Goal: Information Seeking & Learning: Learn about a topic

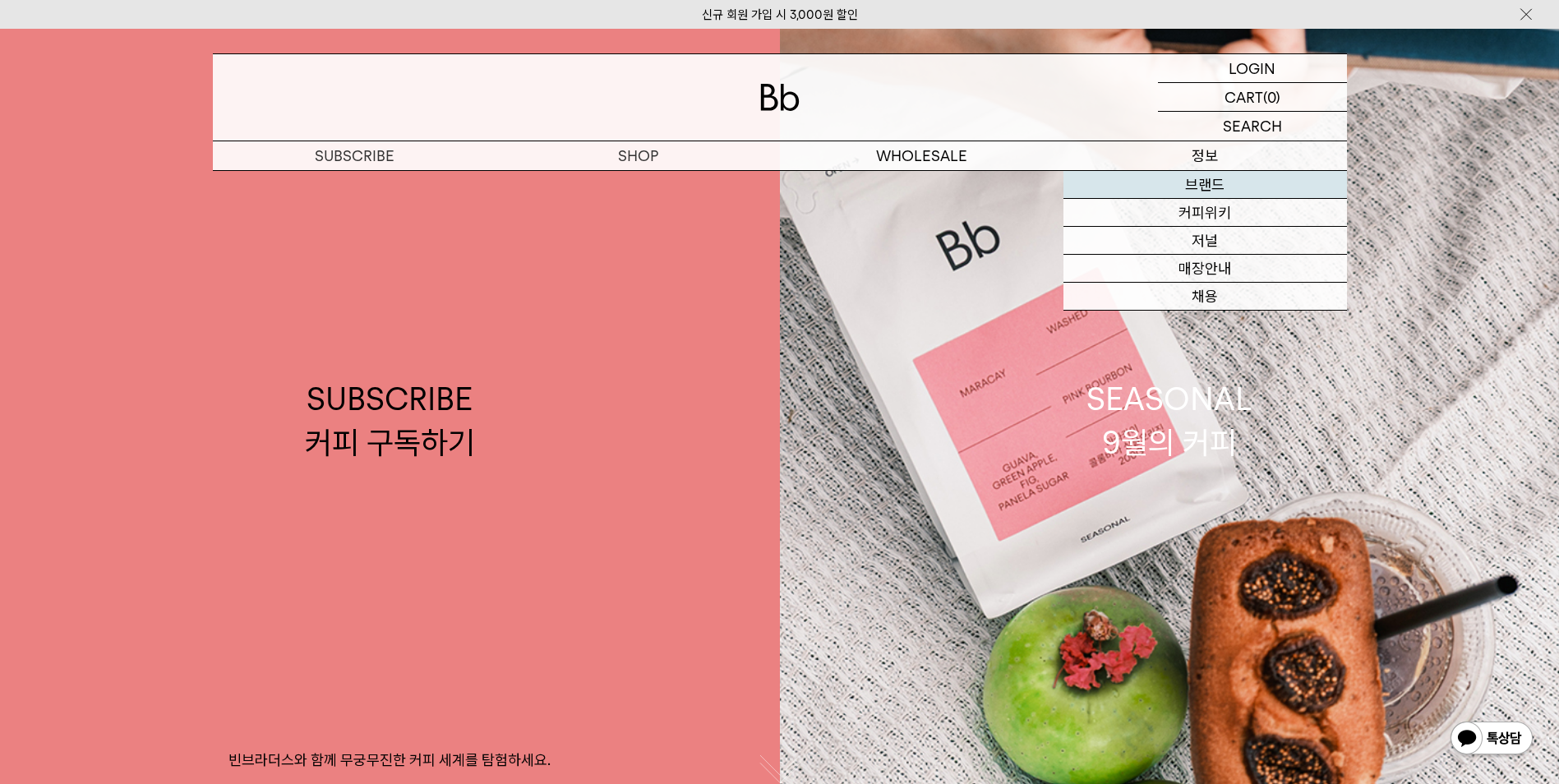
click at [1236, 190] on link "브랜드" at bounding box center [1205, 185] width 284 height 28
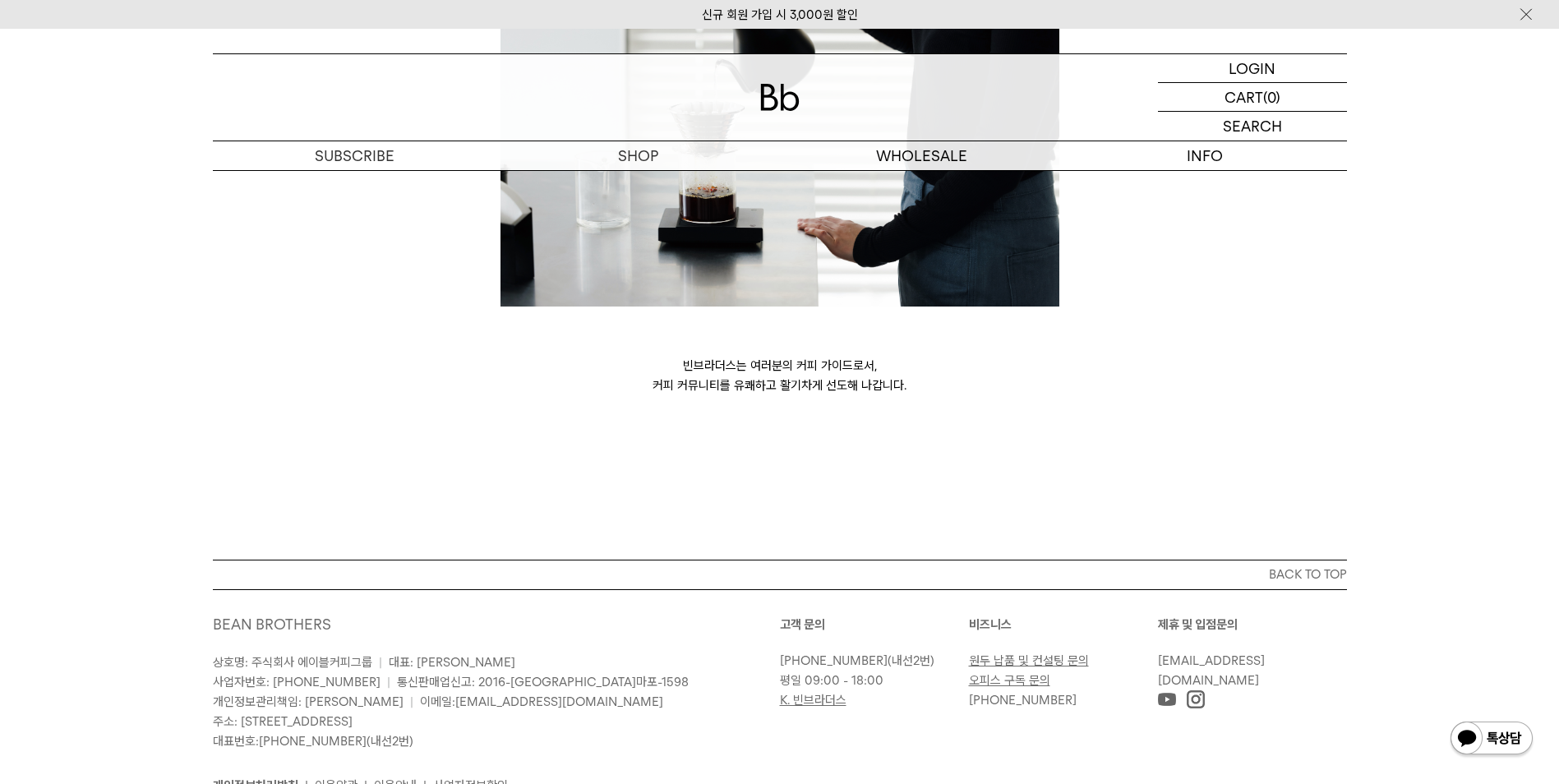
scroll to position [4461, 0]
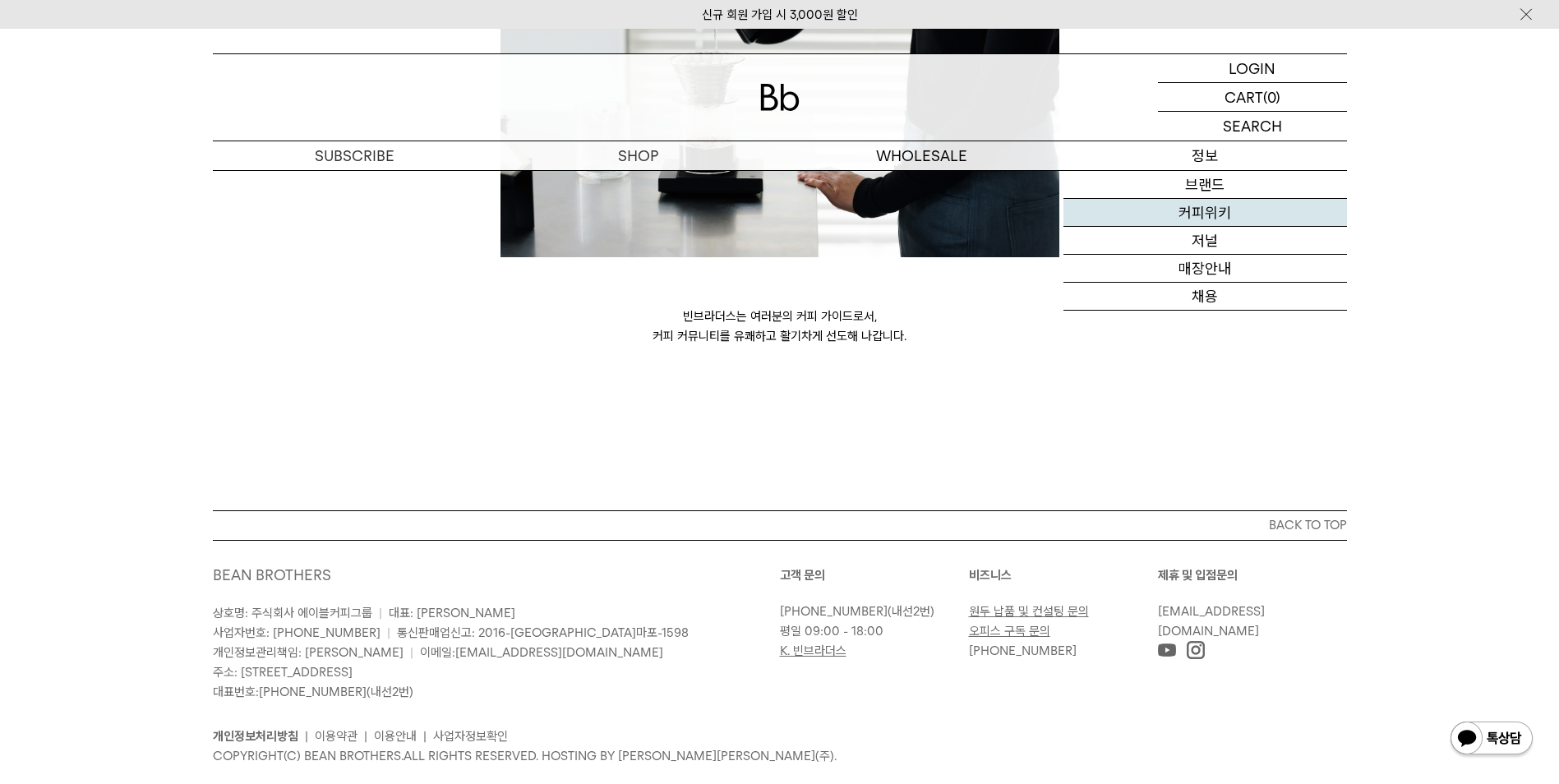
click at [1227, 214] on link "커피위키" at bounding box center [1205, 212] width 284 height 28
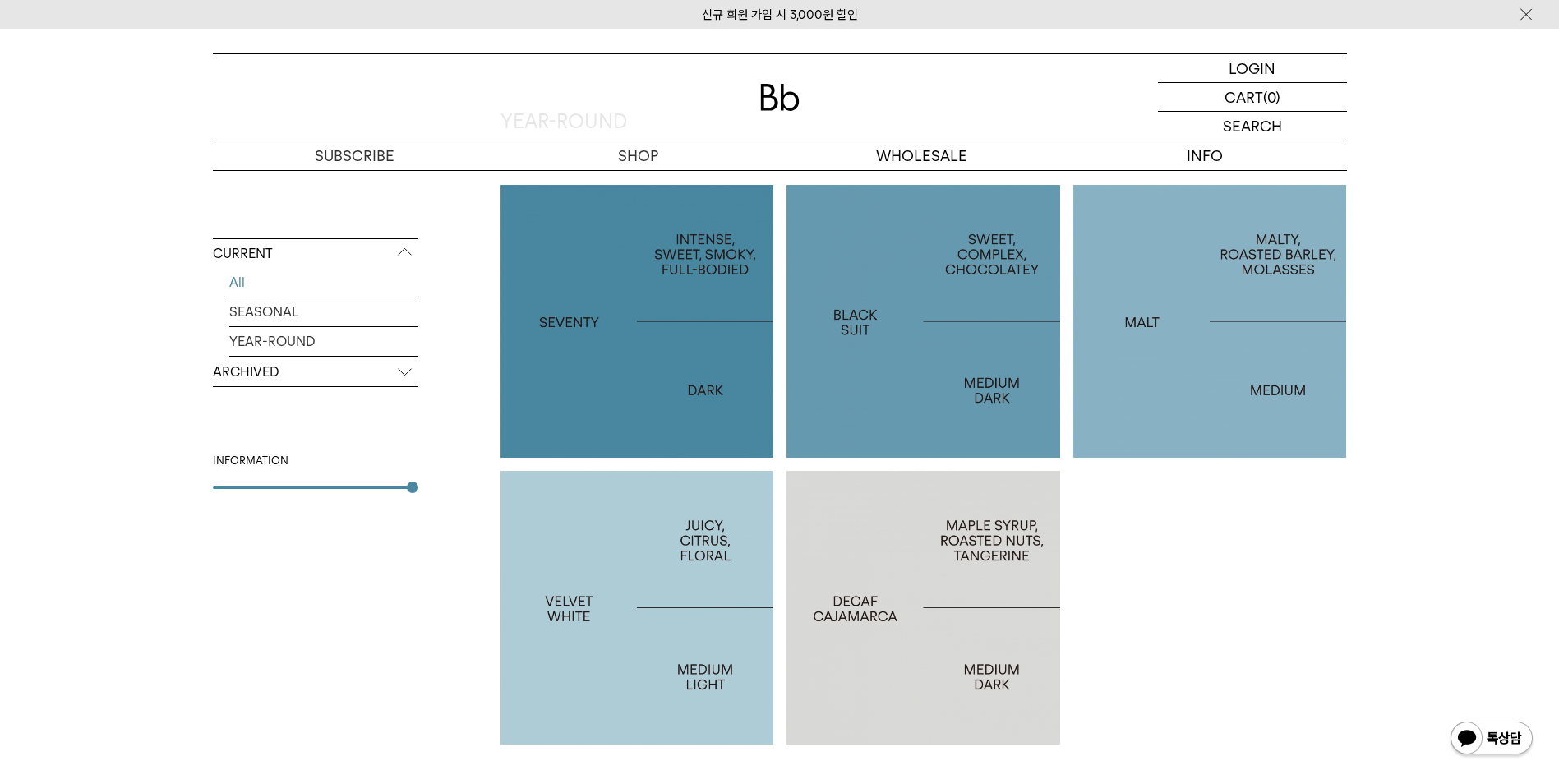
scroll to position [822, 0]
click at [947, 329] on p "BLACK SUIT" at bounding box center [924, 320] width 274 height 23
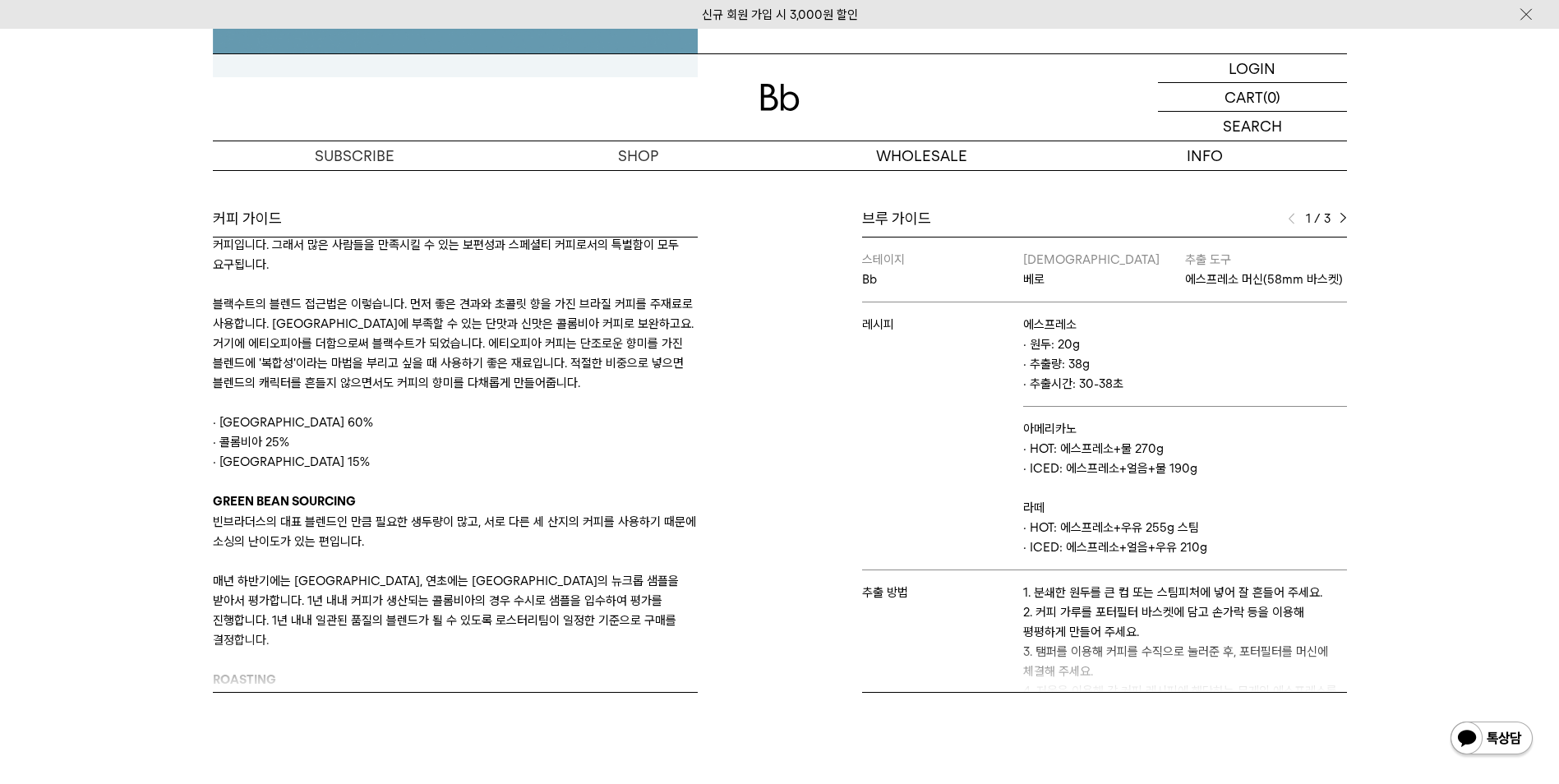
scroll to position [165, 0]
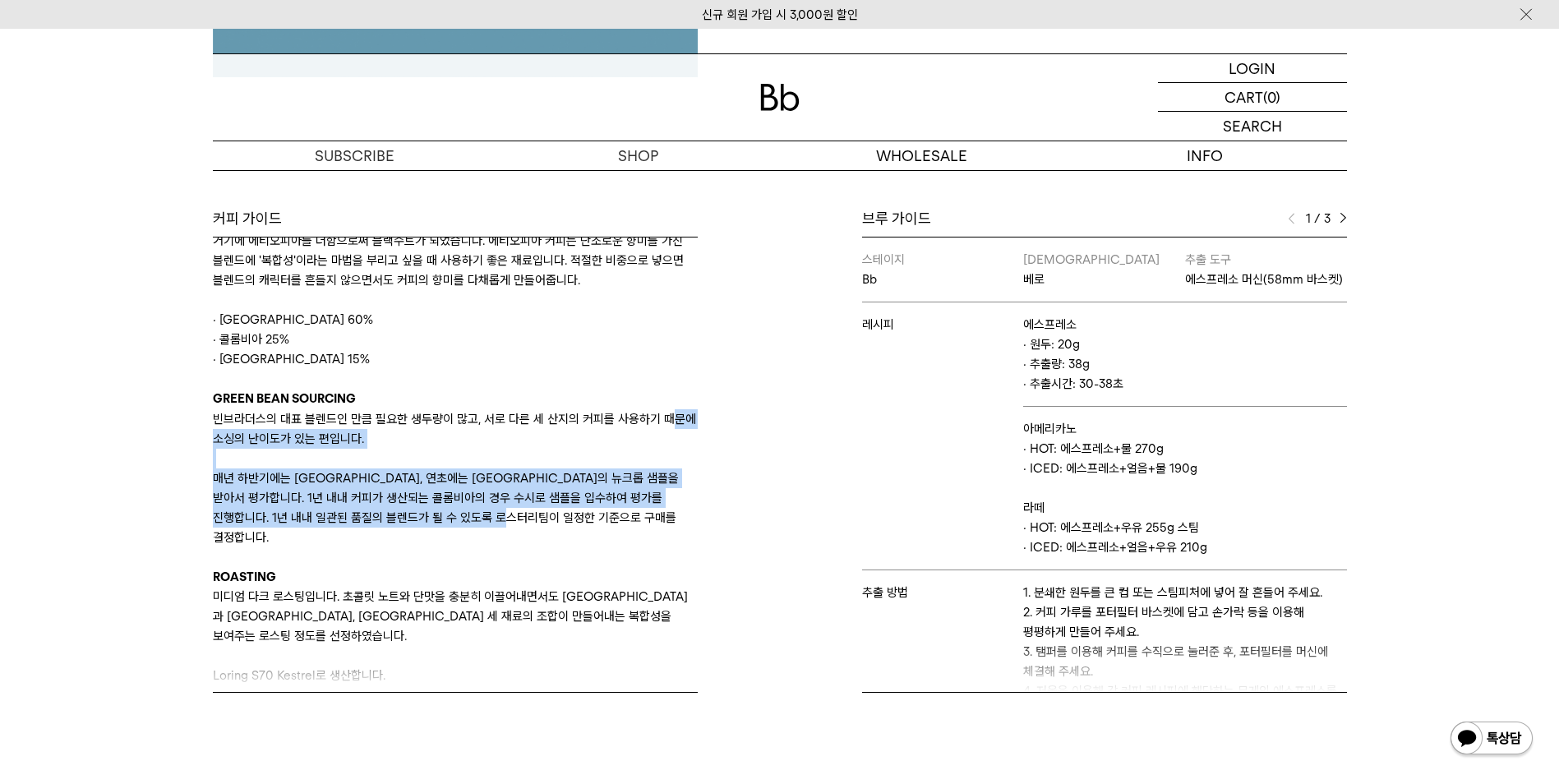
drag, startPoint x: 407, startPoint y: 427, endPoint x: 639, endPoint y: 519, distance: 249.6
click at [639, 519] on div "BLEND APPROACH 블랙수트는 빈브라더스의 대표 블렌드이자 대부분의 고객들이 처음 만나게 되는 빈브라더스 커피입니다. 그래서 많은 사람…" at bounding box center [455, 458] width 485 height 732
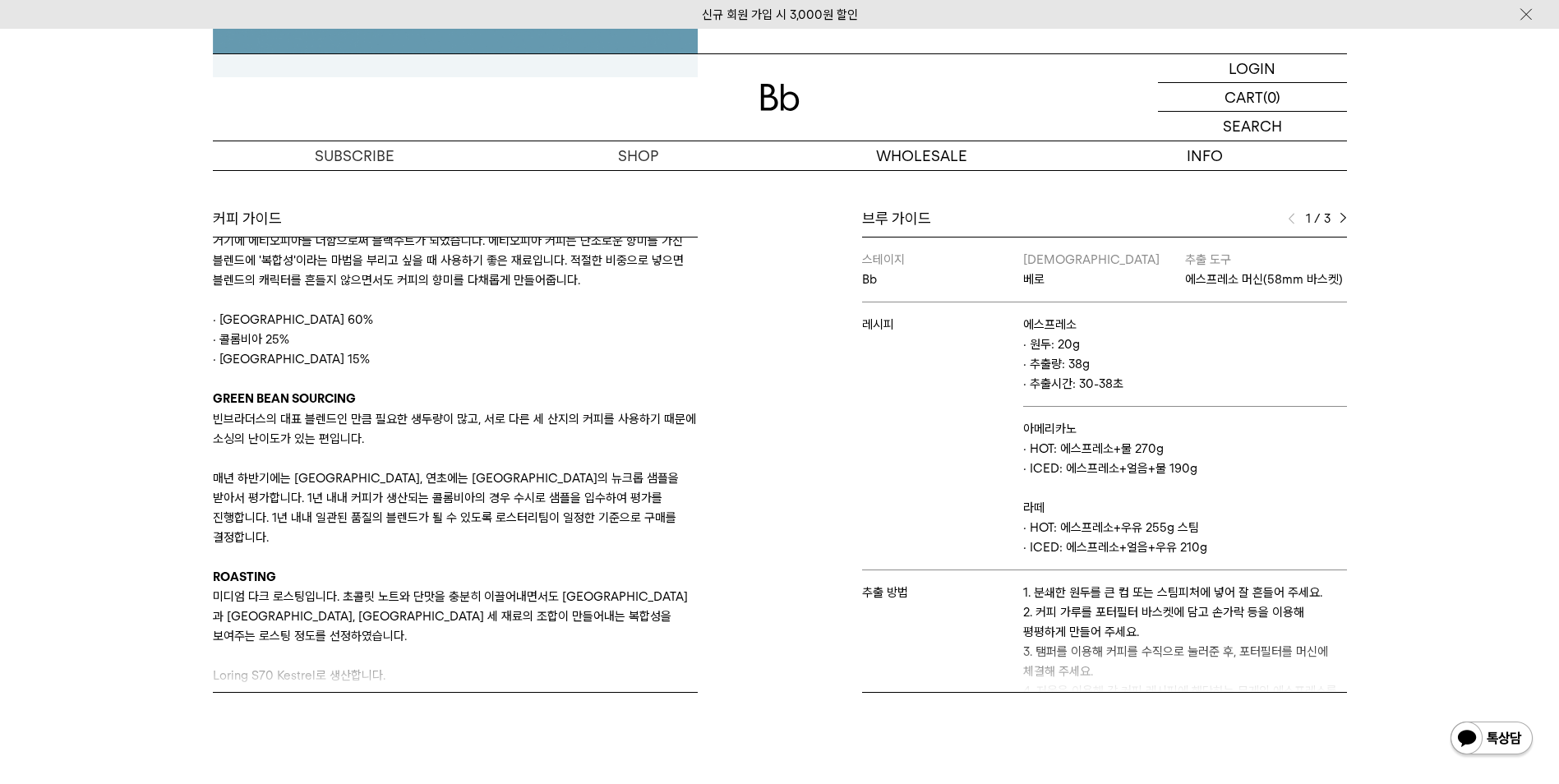
drag, startPoint x: 639, startPoint y: 519, endPoint x: 620, endPoint y: 563, distance: 47.9
click at [618, 567] on p "ROASTING" at bounding box center [455, 577] width 485 height 20
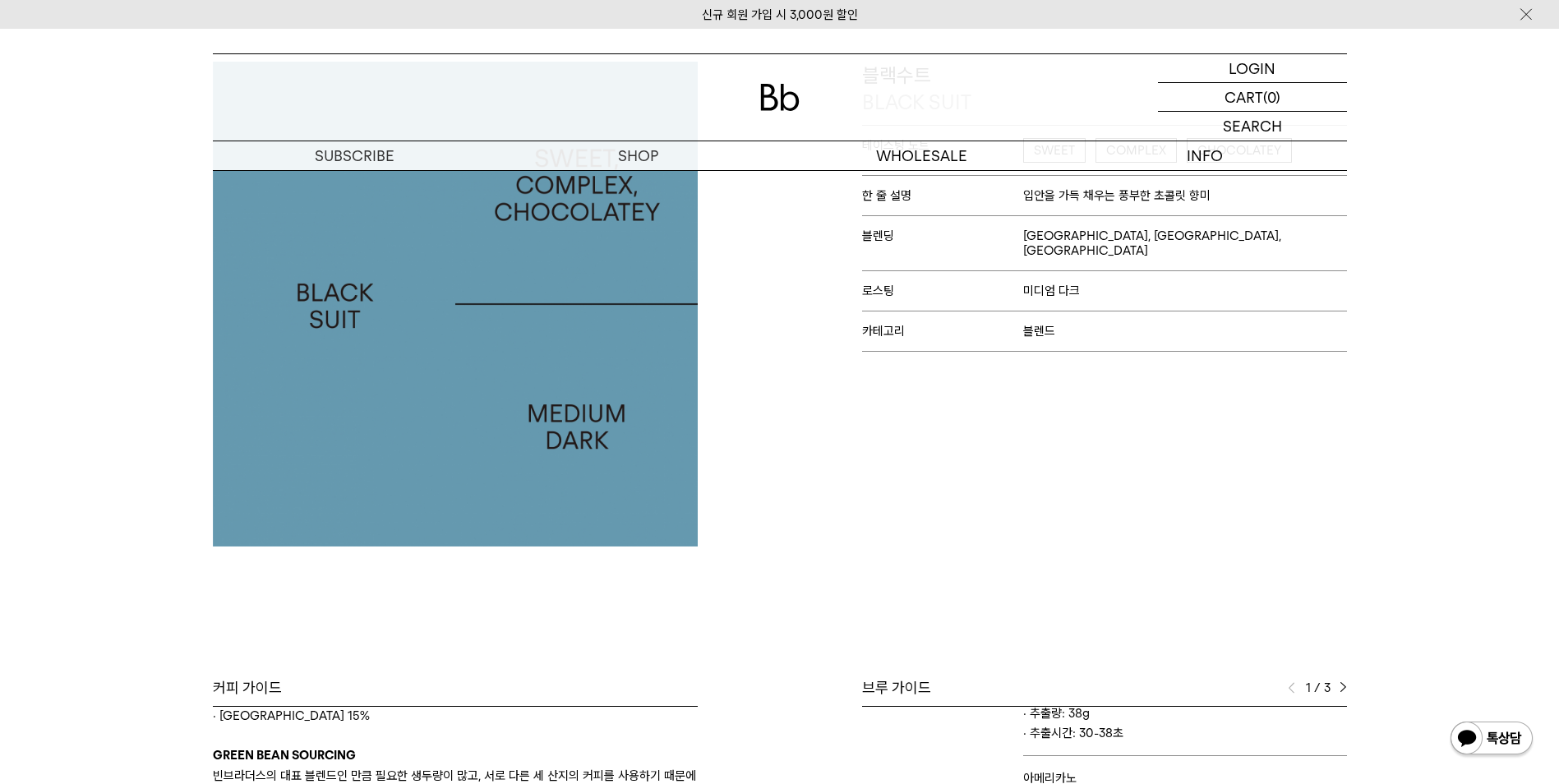
scroll to position [0, 0]
